Goal: Navigation & Orientation: Find specific page/section

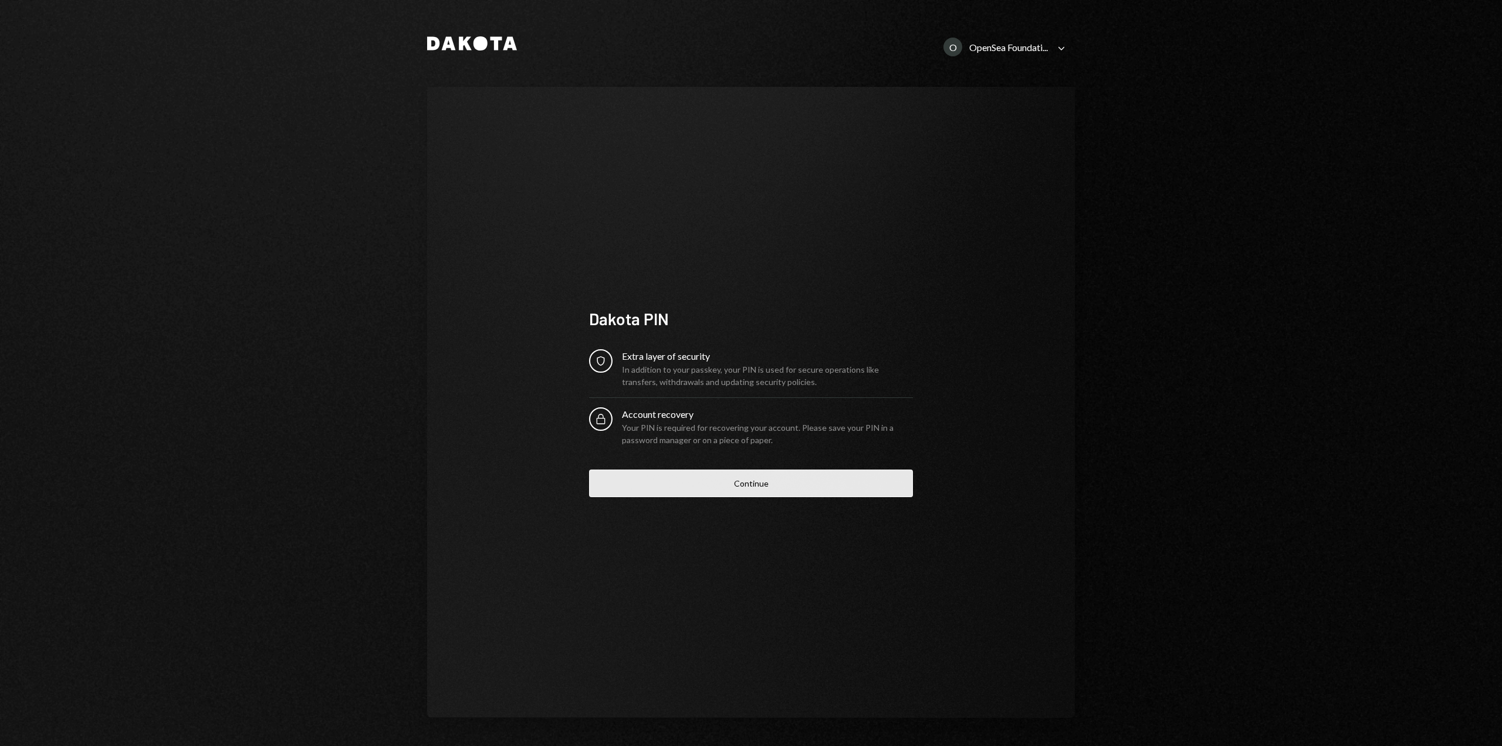
click at [747, 485] on button "Continue" at bounding box center [751, 483] width 324 height 28
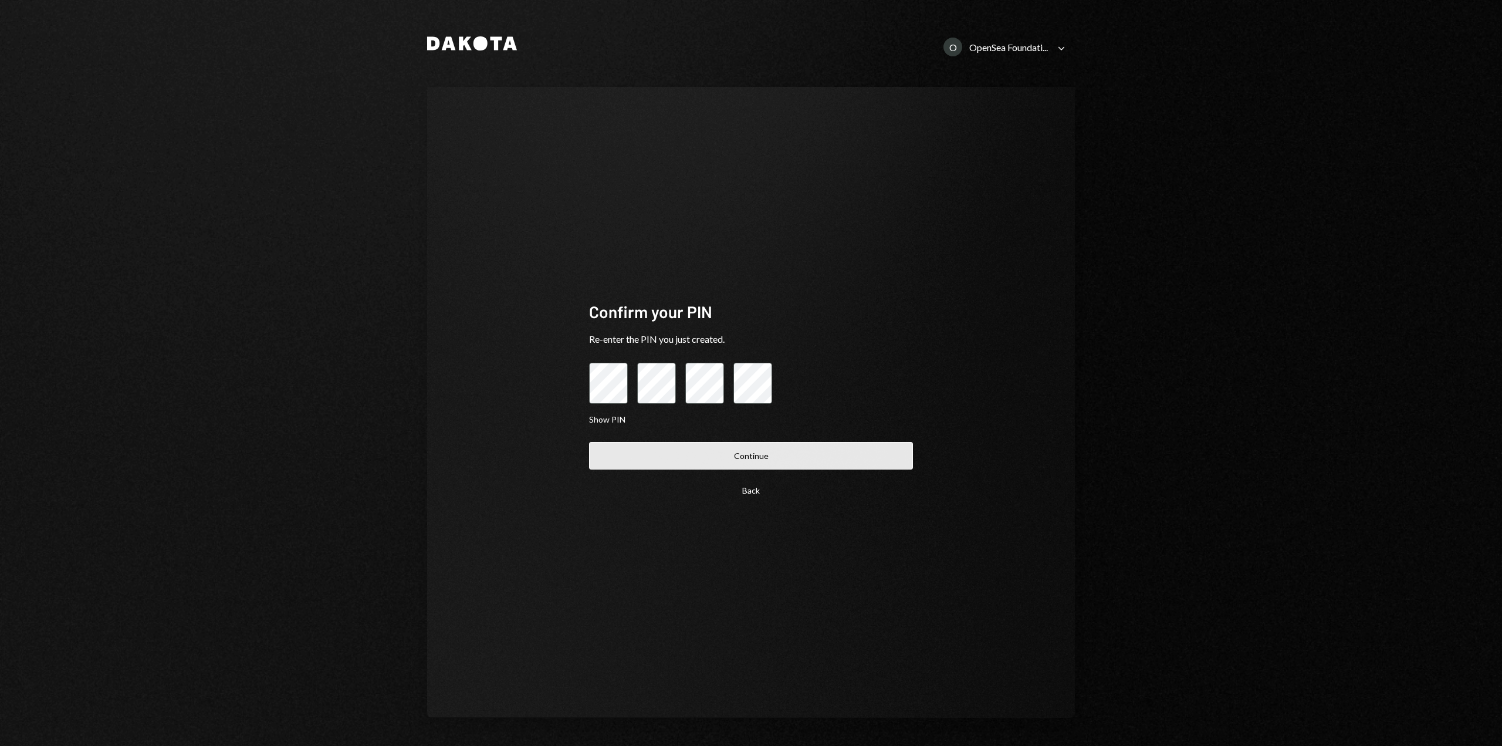
click at [747, 461] on button "Continue" at bounding box center [751, 456] width 324 height 28
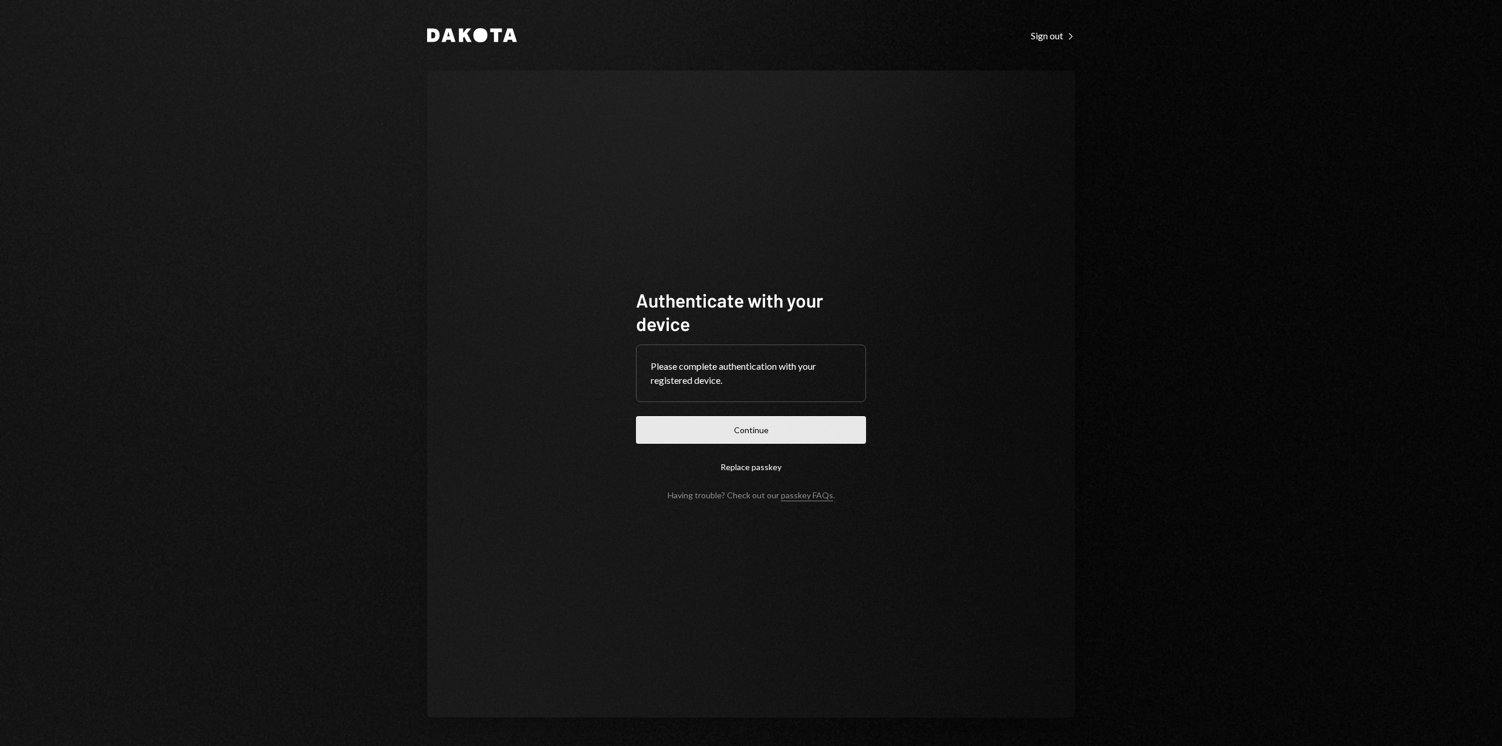
click at [763, 434] on button "Continue" at bounding box center [751, 430] width 230 height 28
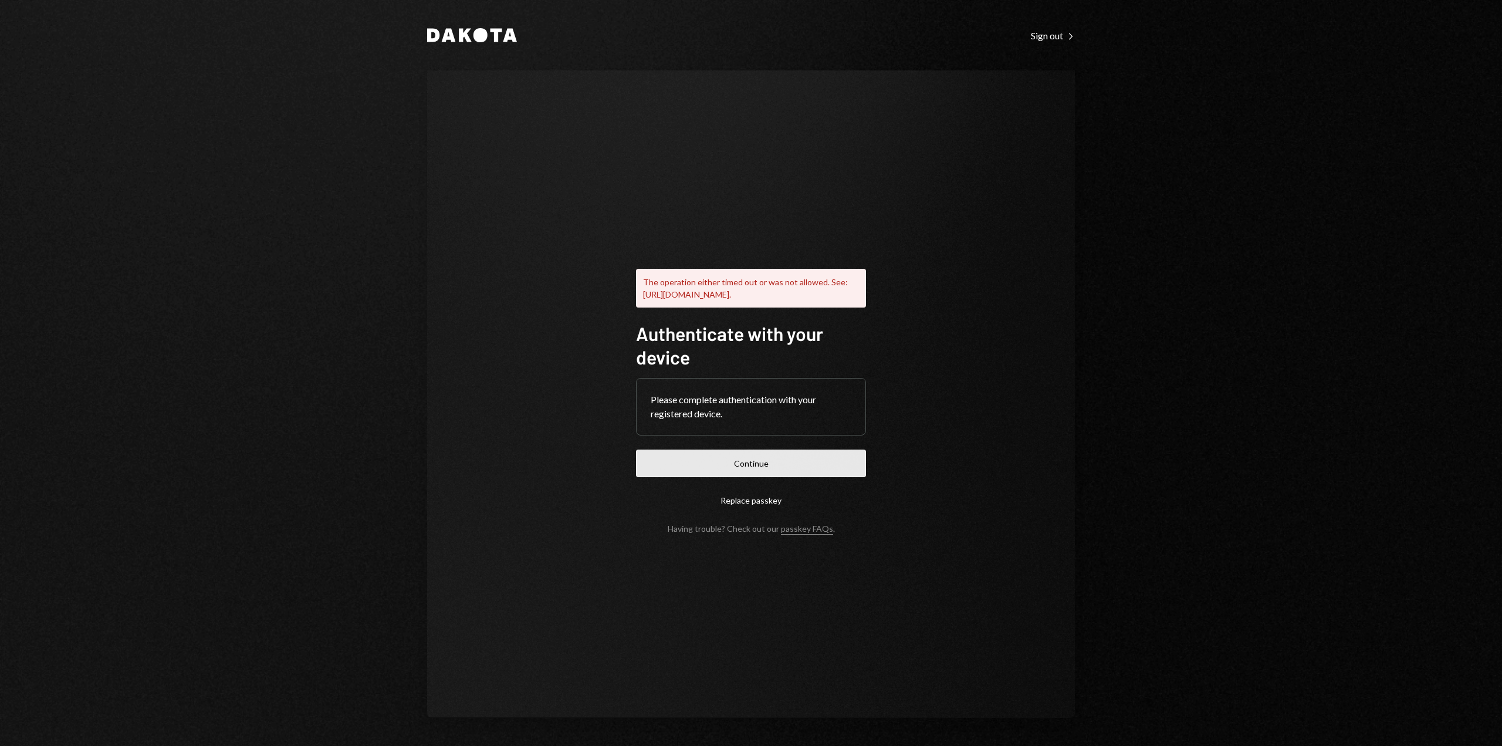
click at [790, 477] on button "Continue" at bounding box center [751, 463] width 230 height 28
click at [764, 470] on button "Continue" at bounding box center [751, 463] width 230 height 28
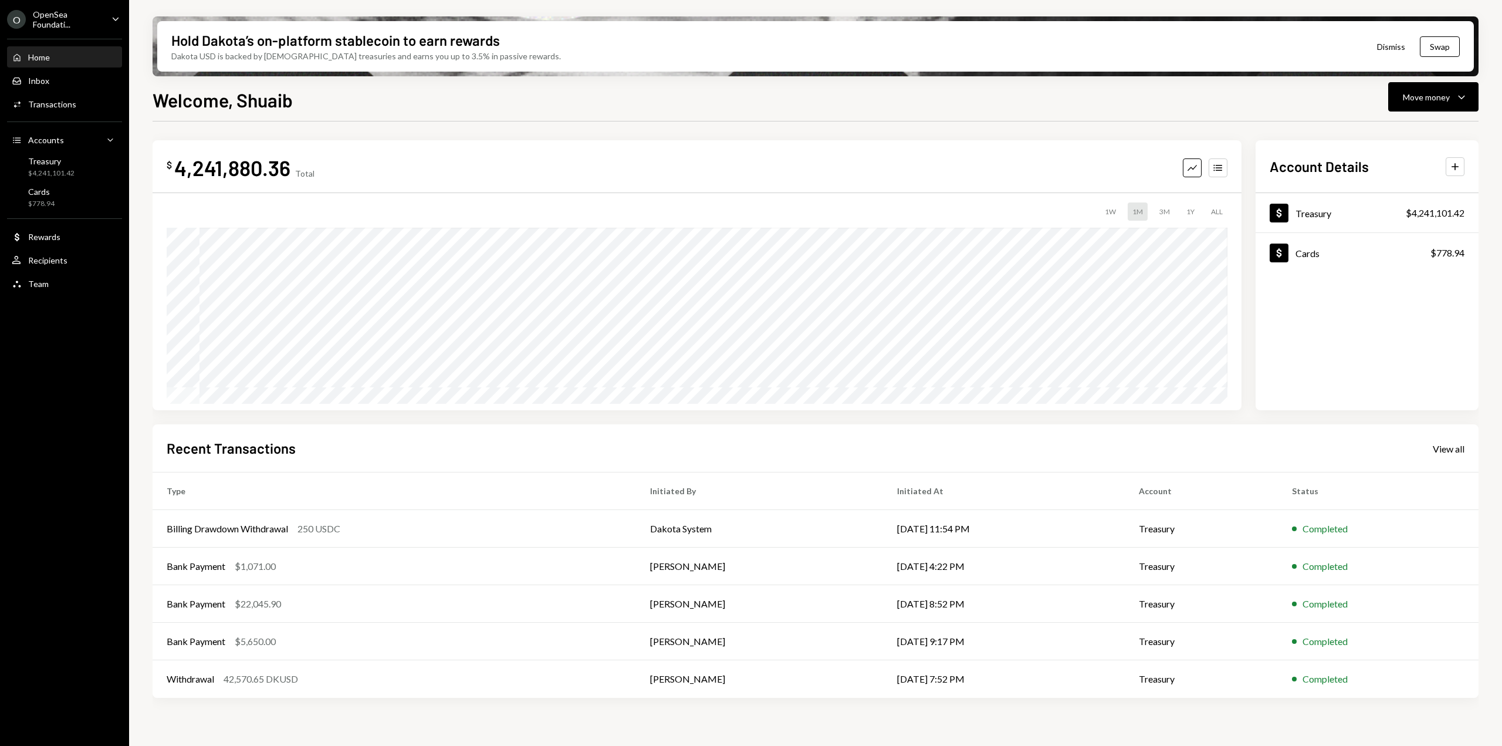
click at [114, 16] on icon "Caret Down" at bounding box center [115, 18] width 13 height 13
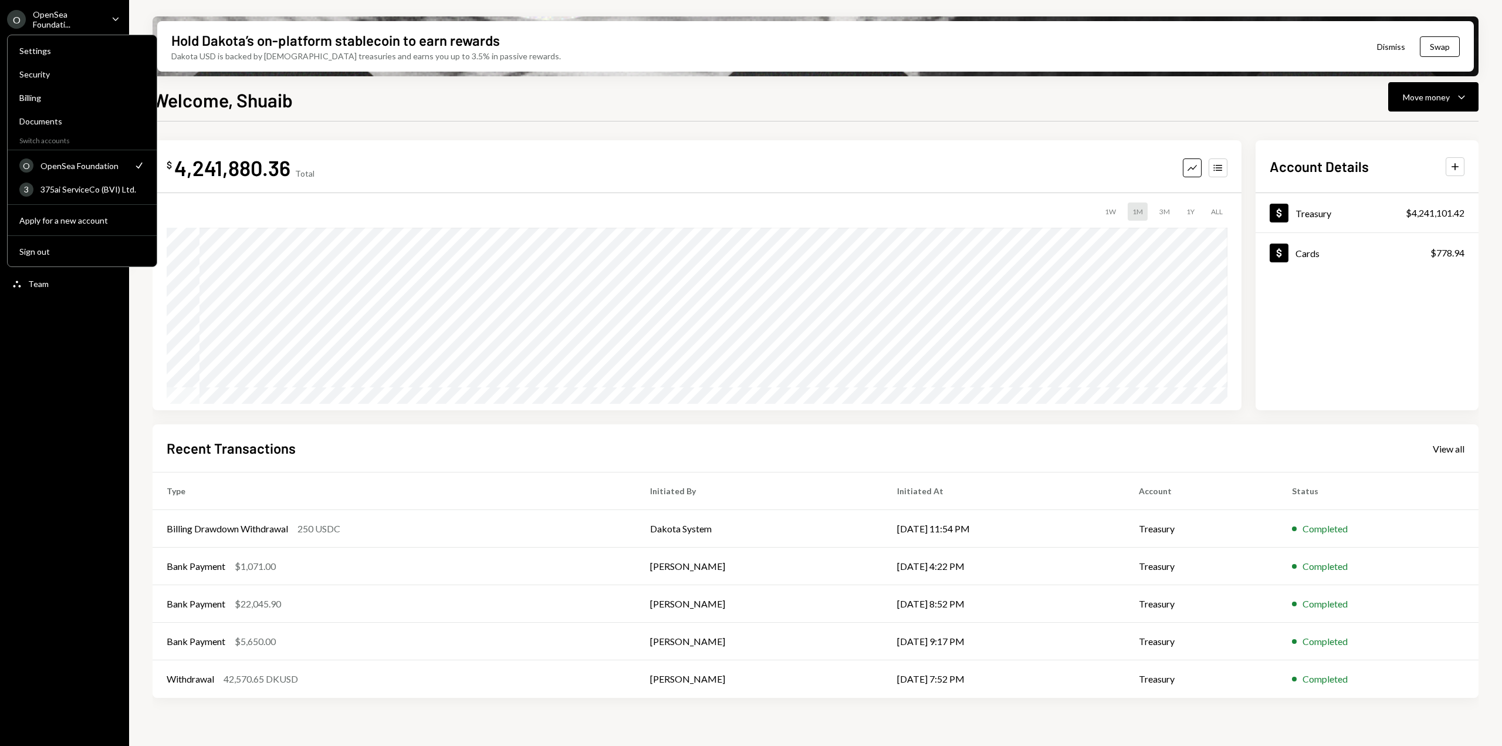
click at [114, 16] on icon "Caret Down" at bounding box center [115, 18] width 13 height 13
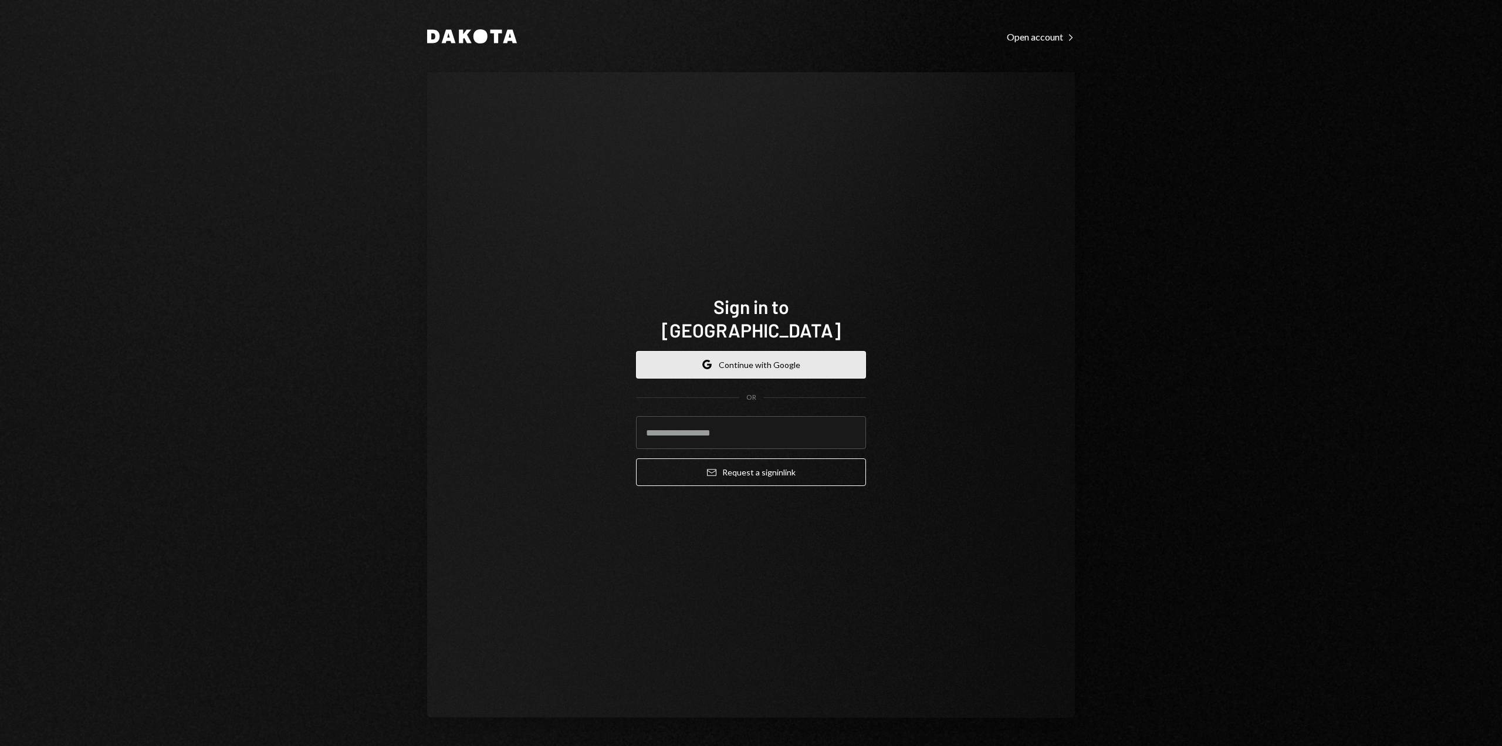
click at [756, 358] on button "Google Continue with Google" at bounding box center [751, 365] width 230 height 28
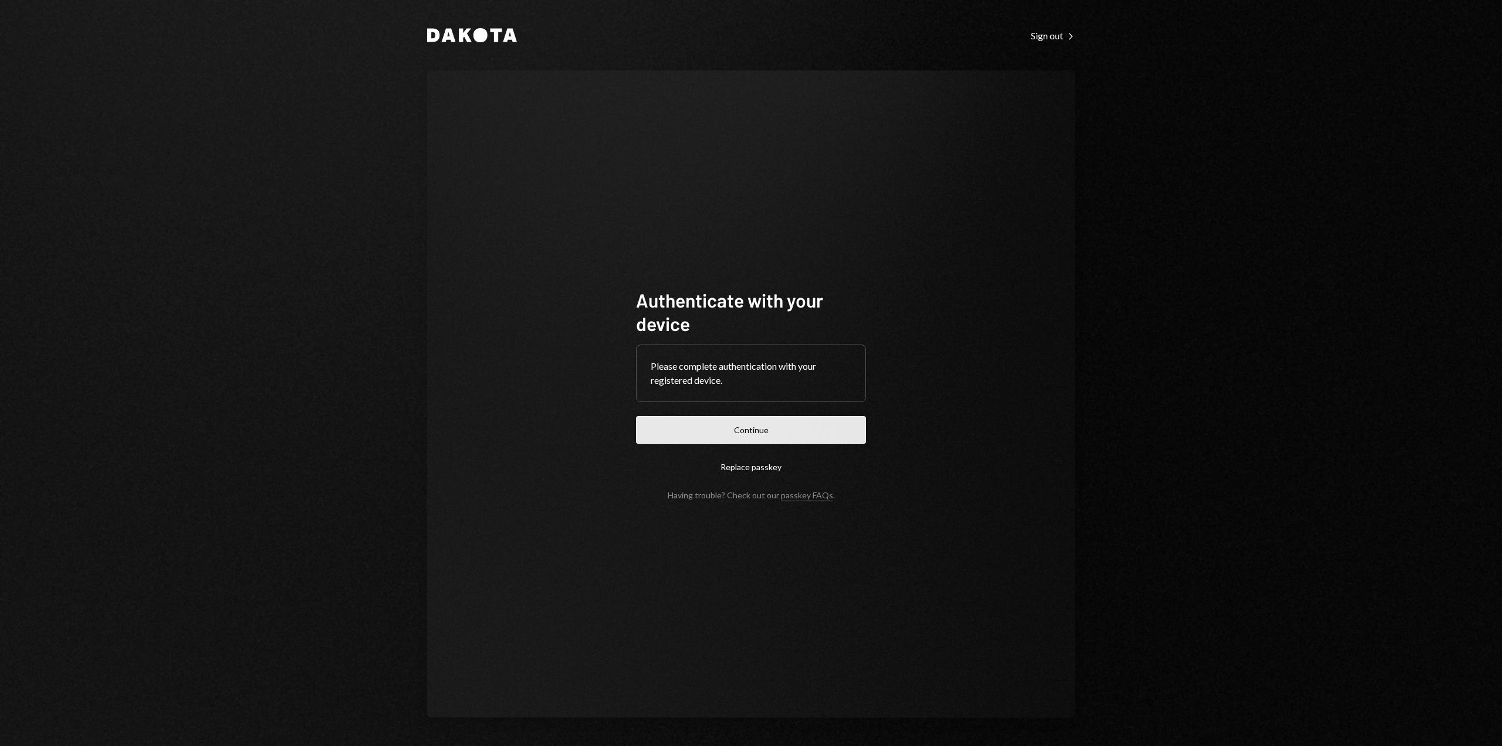
click at [744, 425] on button "Continue" at bounding box center [751, 430] width 230 height 28
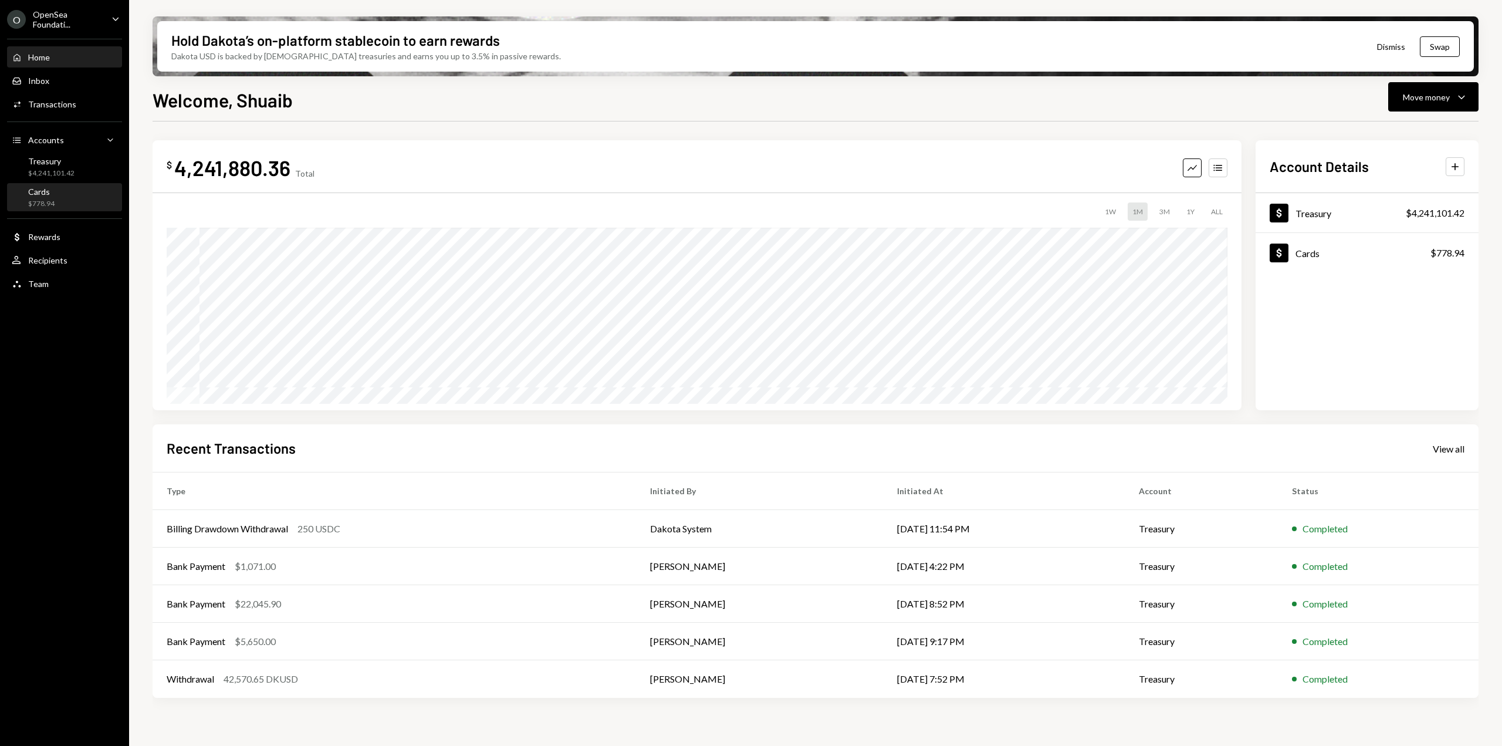
click at [55, 201] on div "Cards $778.94" at bounding box center [65, 198] width 106 height 22
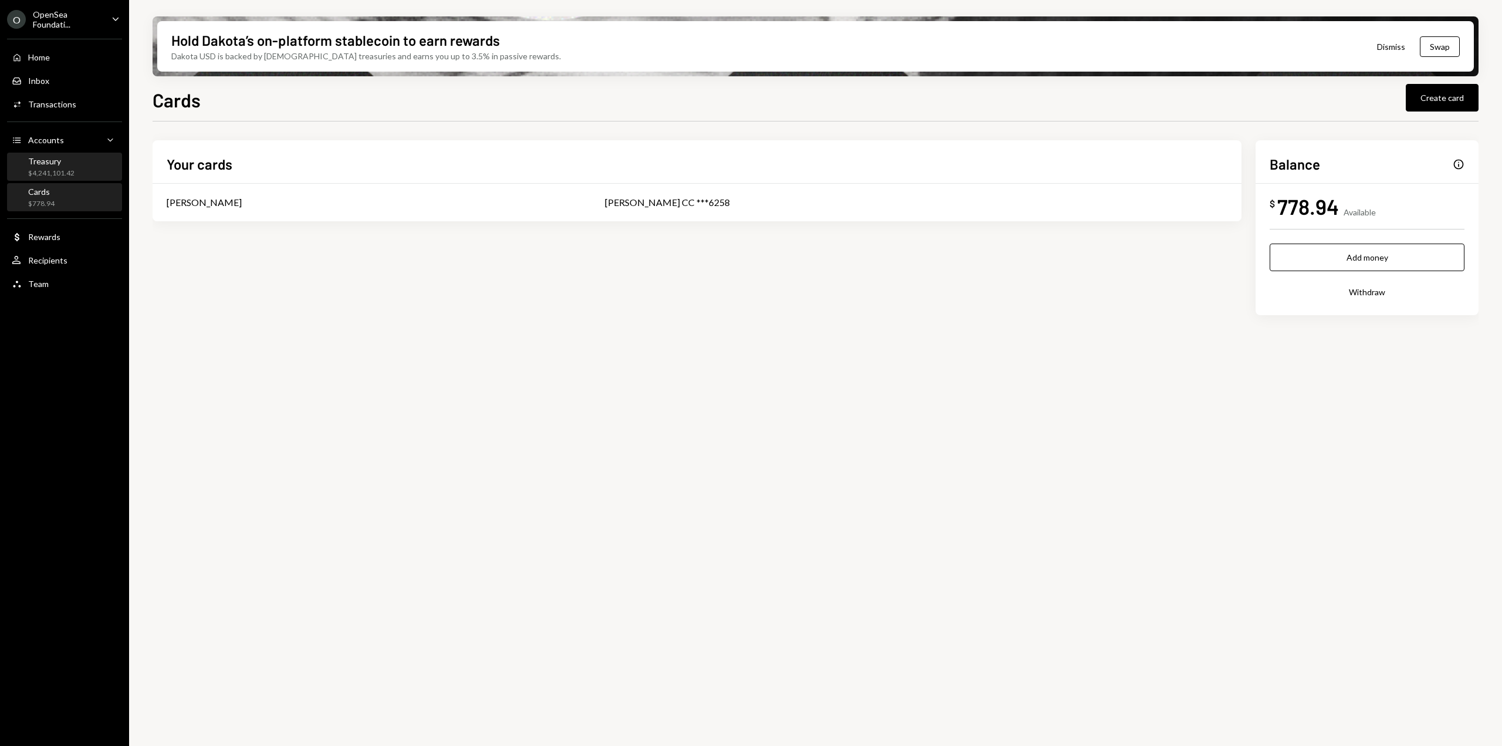
click at [86, 171] on div "Treasury $4,241,101.42" at bounding box center [65, 167] width 106 height 22
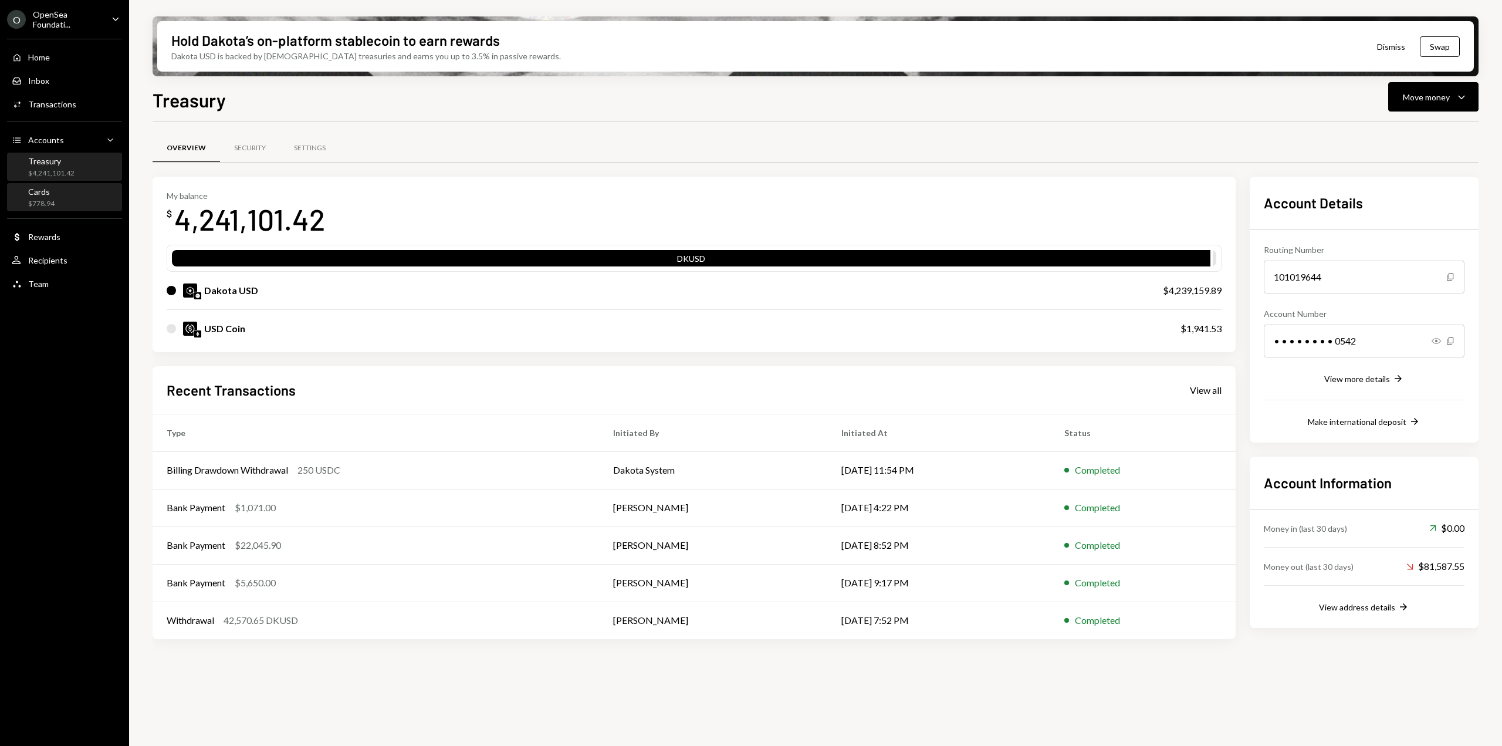
click at [62, 199] on div "Cards $778.94" at bounding box center [65, 198] width 106 height 22
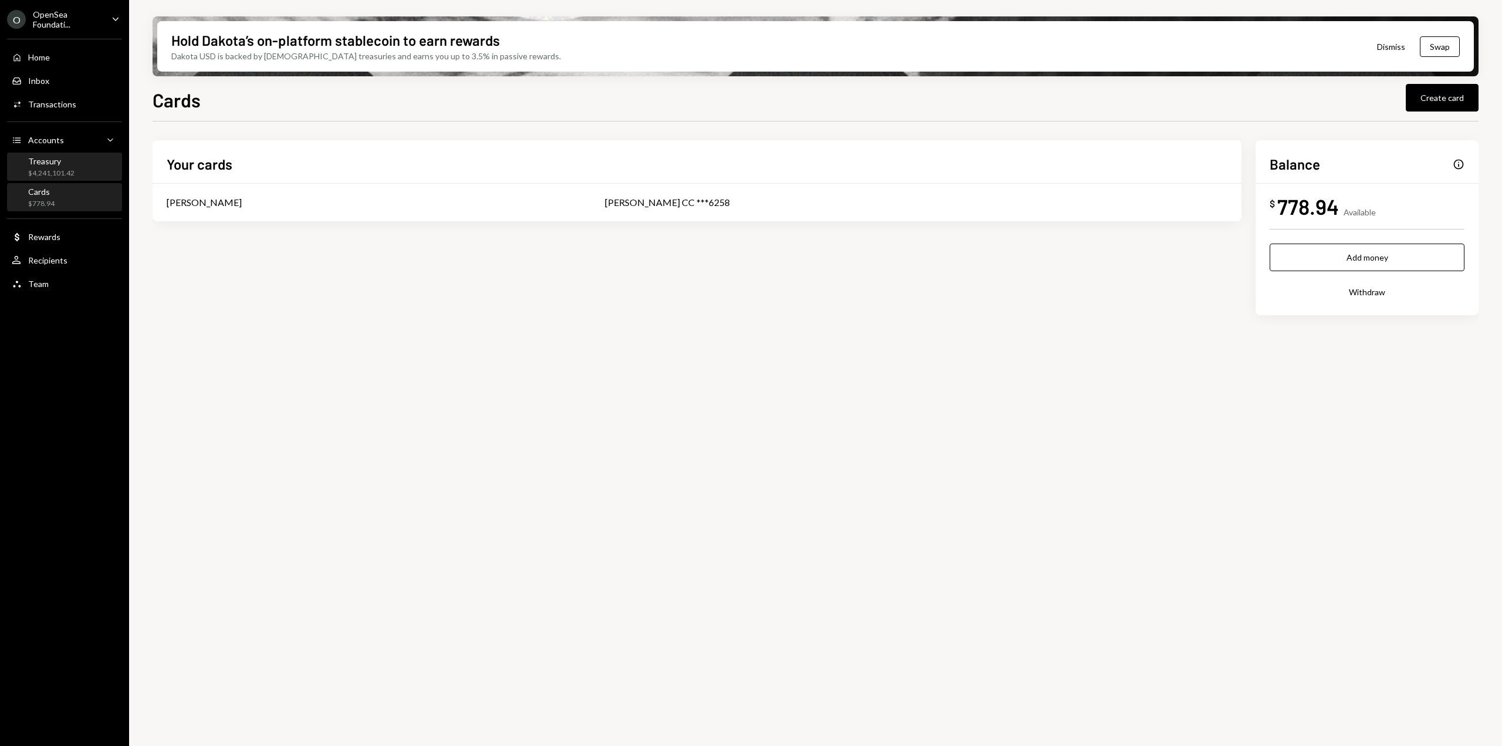
click at [64, 177] on div "$4,241,101.42" at bounding box center [51, 173] width 46 height 10
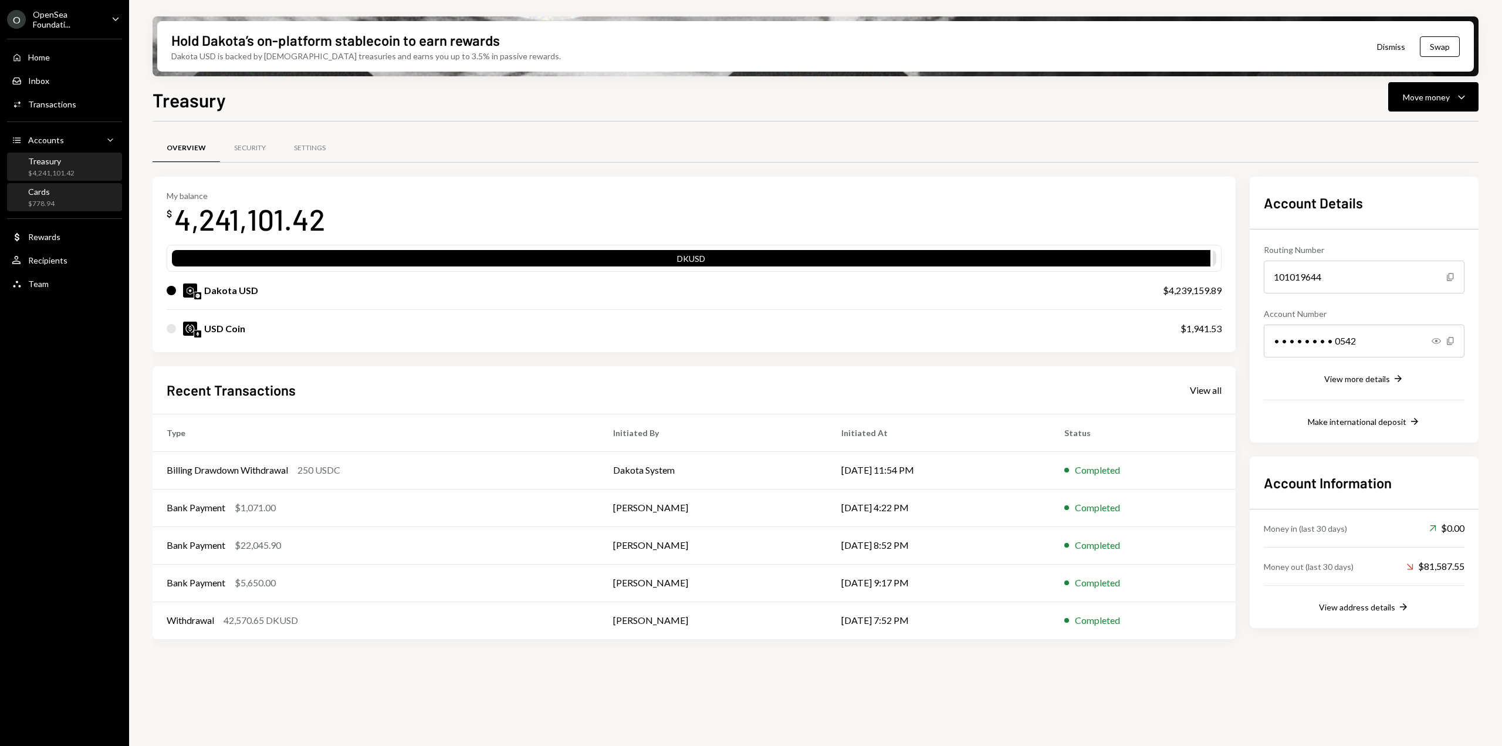
click at [60, 191] on div "Cards $778.94" at bounding box center [65, 198] width 106 height 22
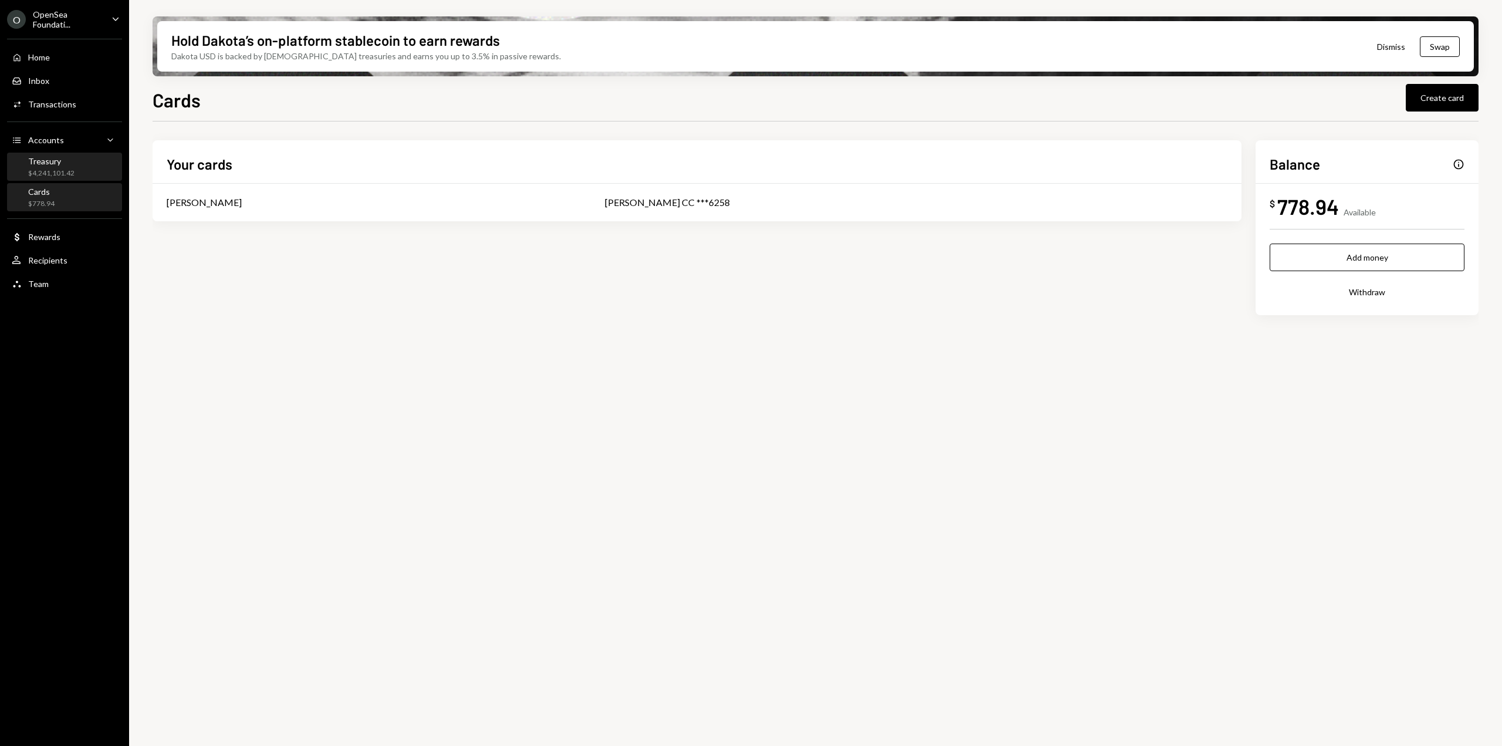
click at [62, 170] on div "$4,241,101.42" at bounding box center [51, 173] width 46 height 10
